Goal: Understand process/instructions

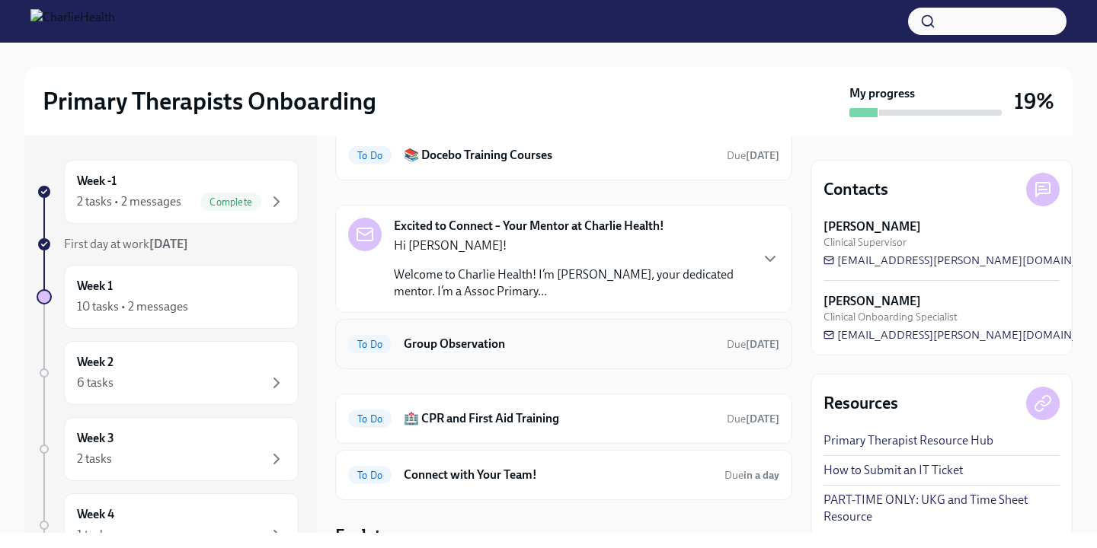
scroll to position [208, 0]
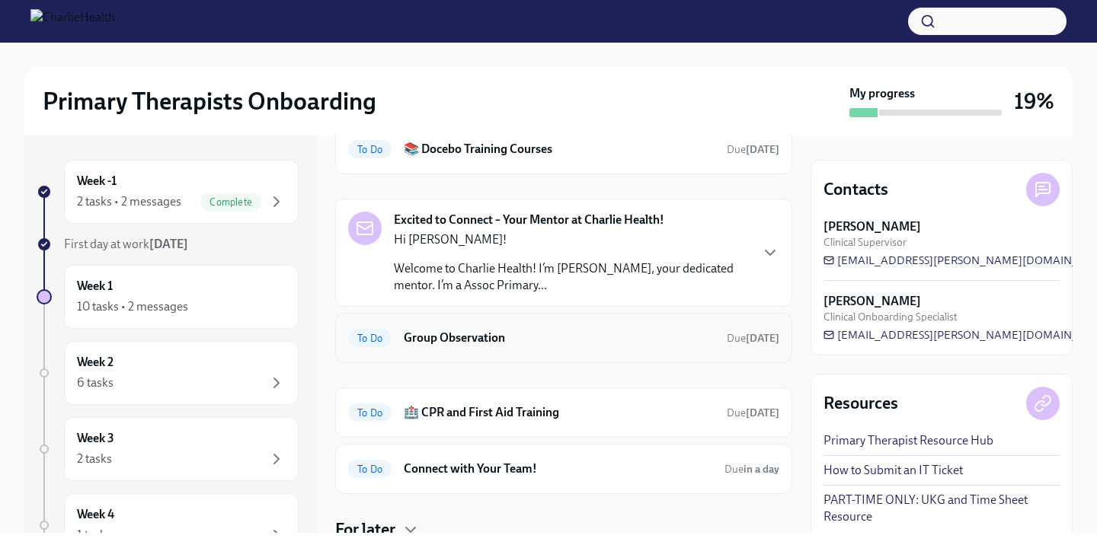
click at [443, 344] on h6 "Group Observation" at bounding box center [559, 338] width 311 height 17
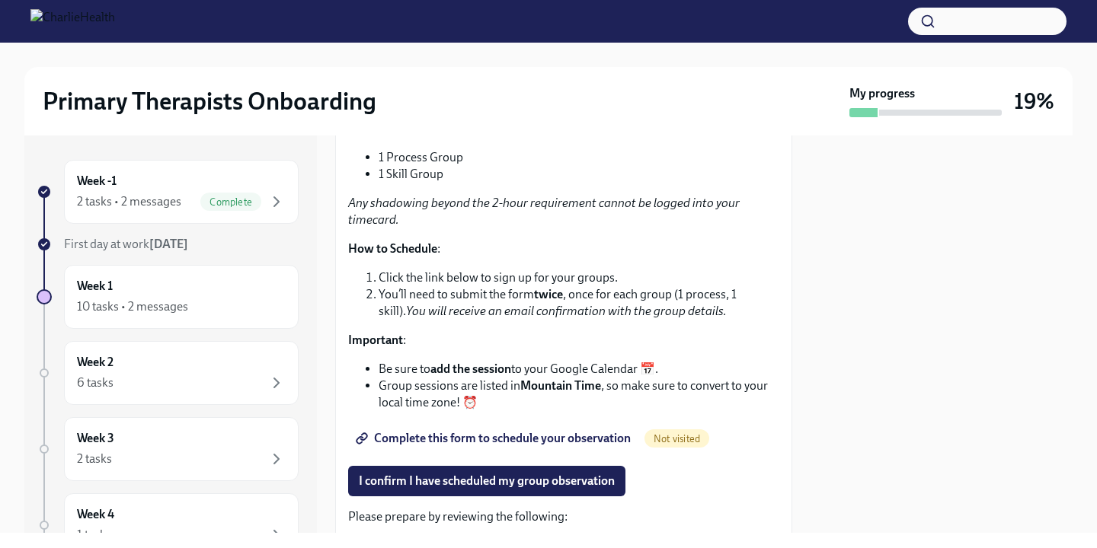
scroll to position [335, 0]
click at [611, 430] on link "Complete this form to schedule your observation" at bounding box center [494, 438] width 293 height 30
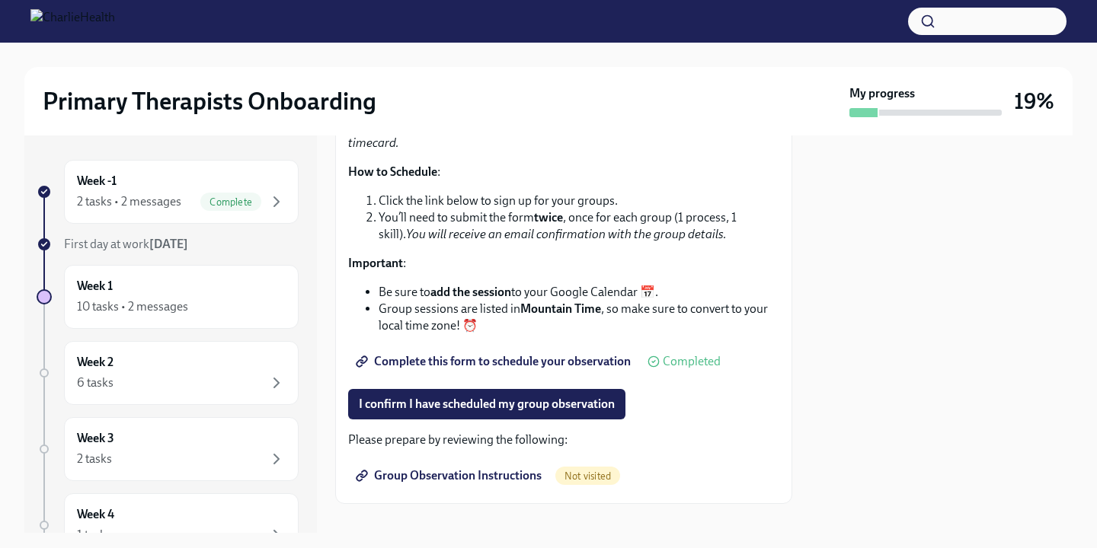
scroll to position [431, 0]
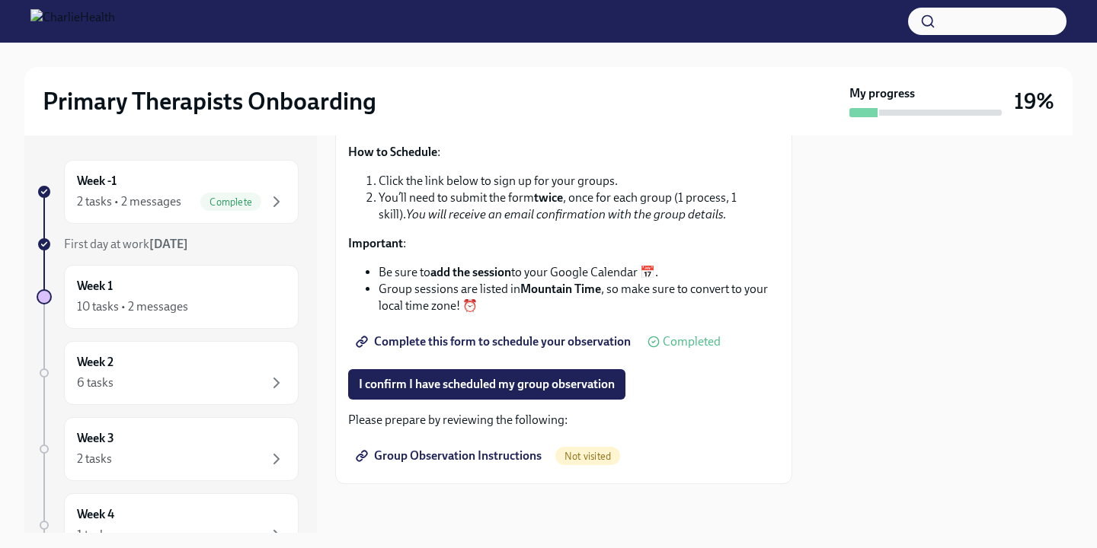
click at [518, 457] on span "Group Observation Instructions" at bounding box center [450, 456] width 183 height 15
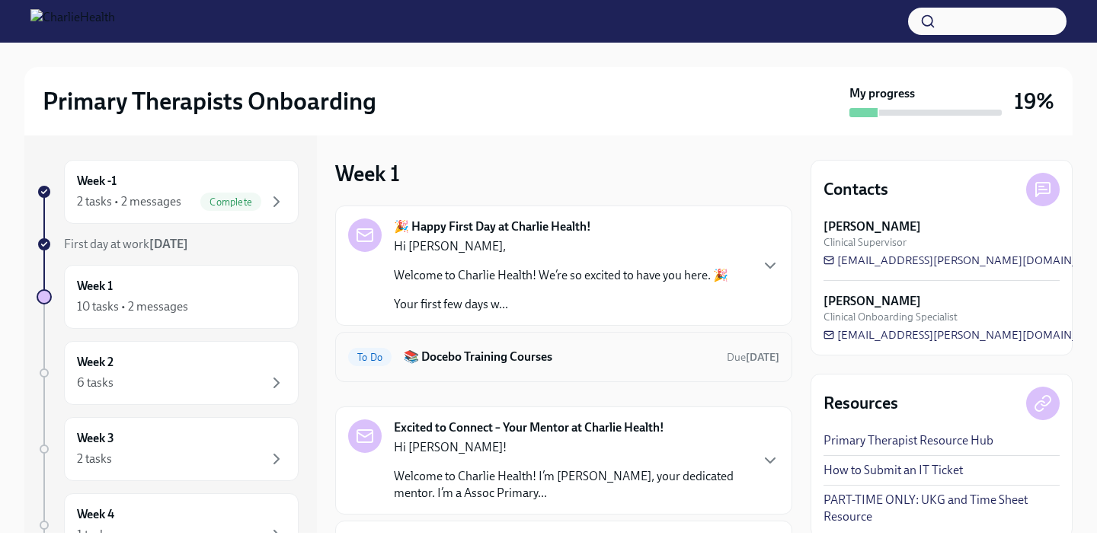
click at [475, 358] on h6 "📚 Docebo Training Courses" at bounding box center [559, 357] width 311 height 17
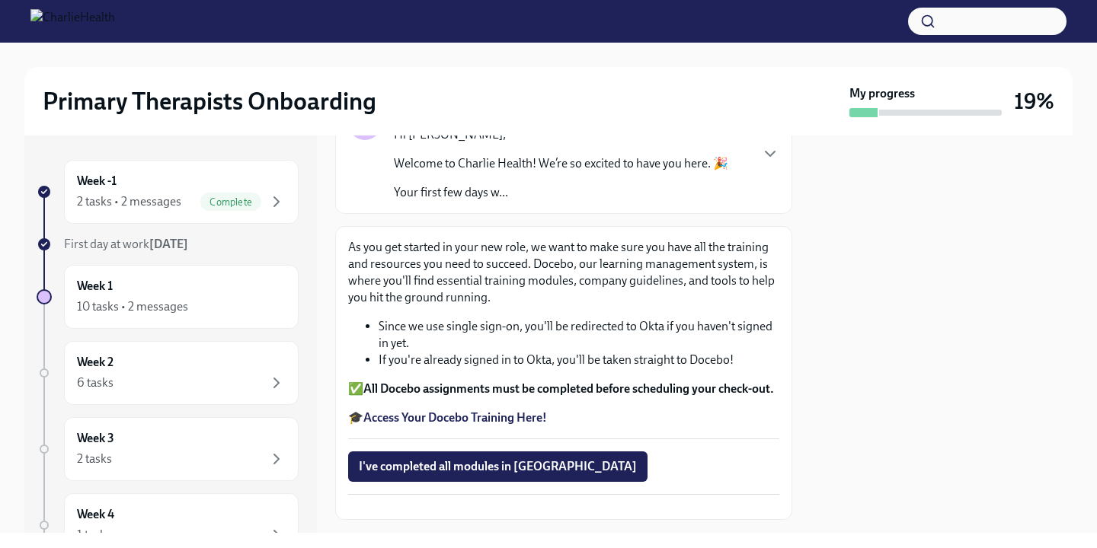
scroll to position [129, 0]
